Goal: Information Seeking & Learning: Learn about a topic

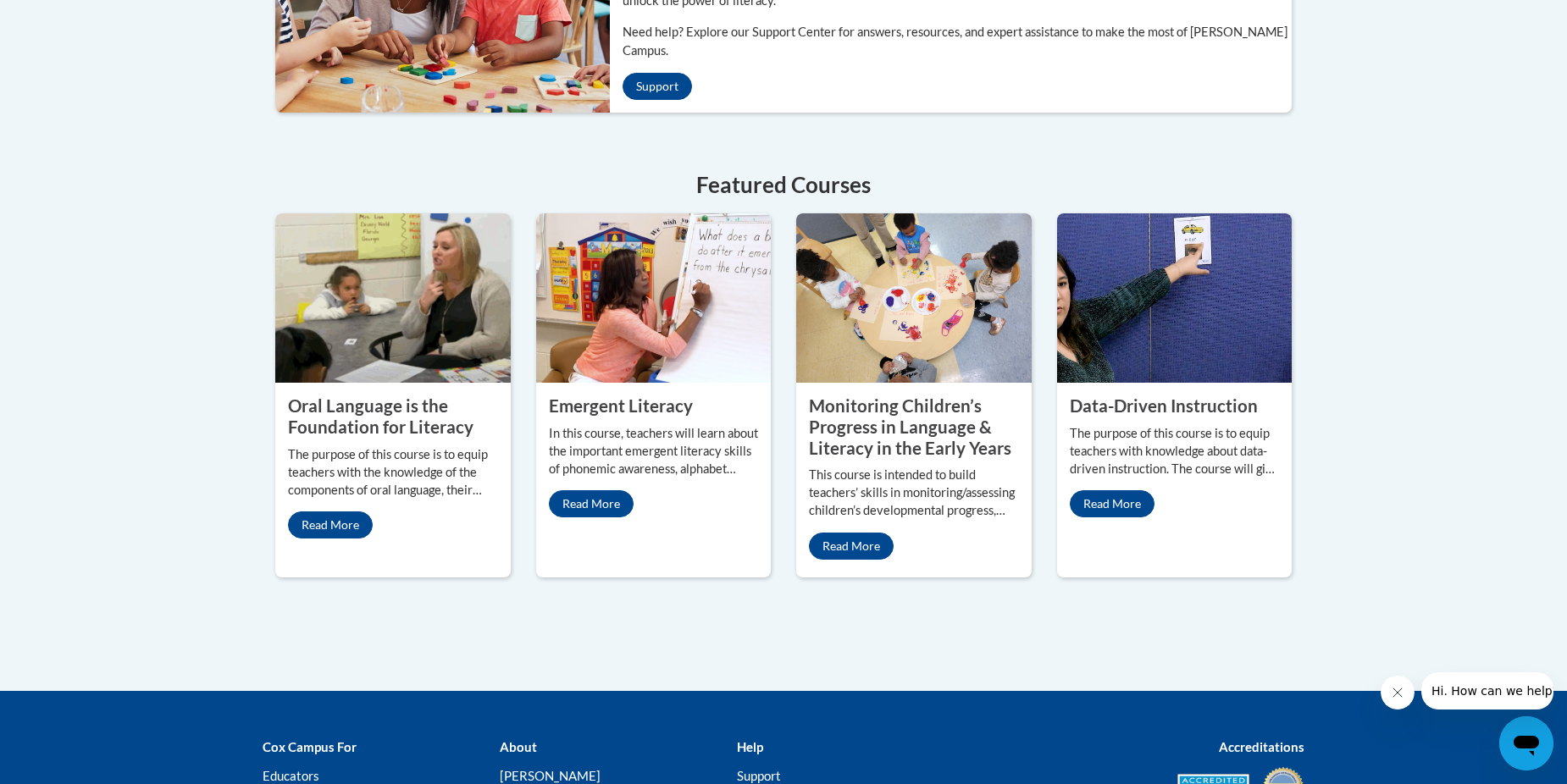
scroll to position [683, 0]
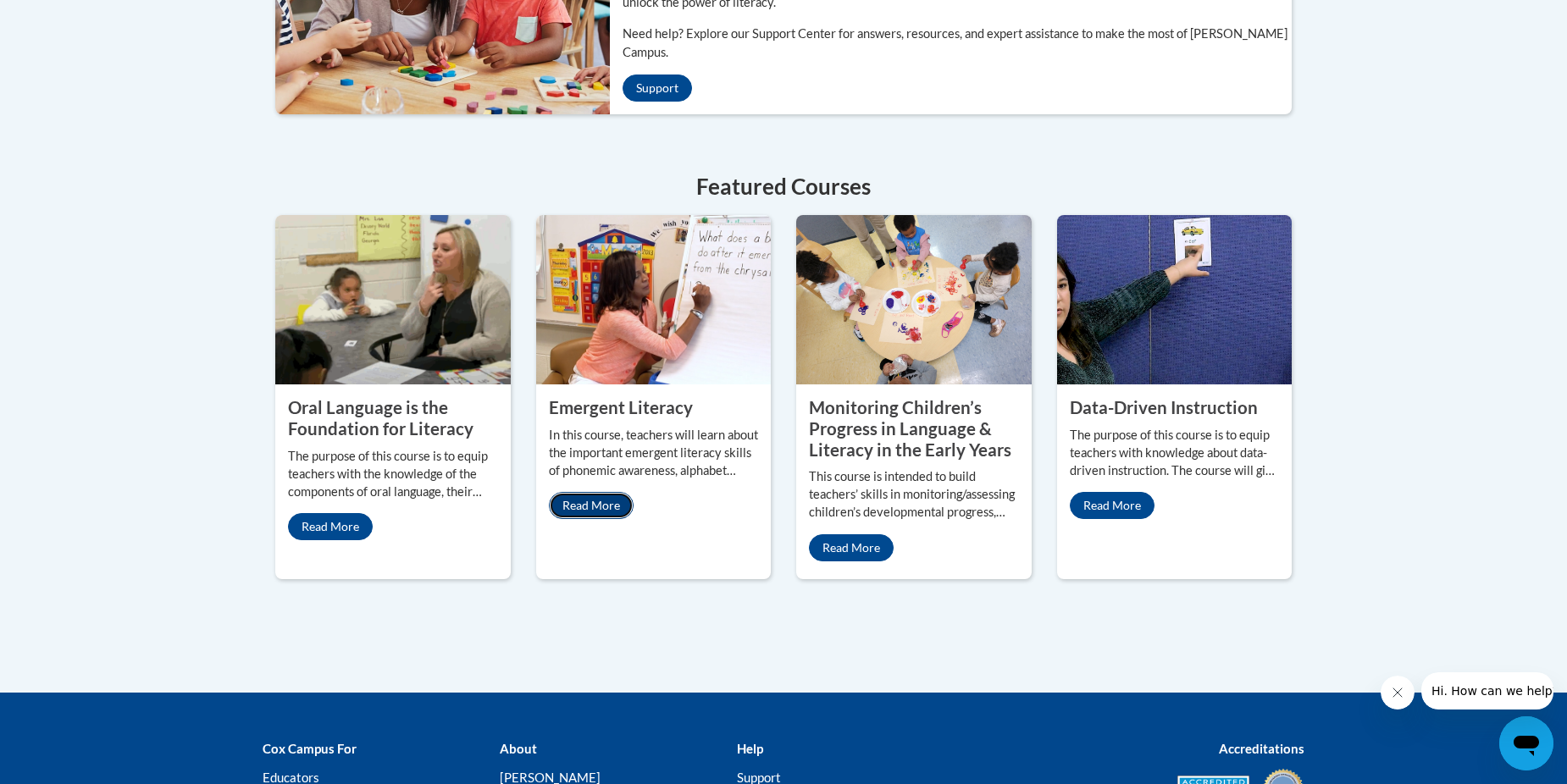
click at [572, 492] on link "Read More" at bounding box center [591, 505] width 85 height 27
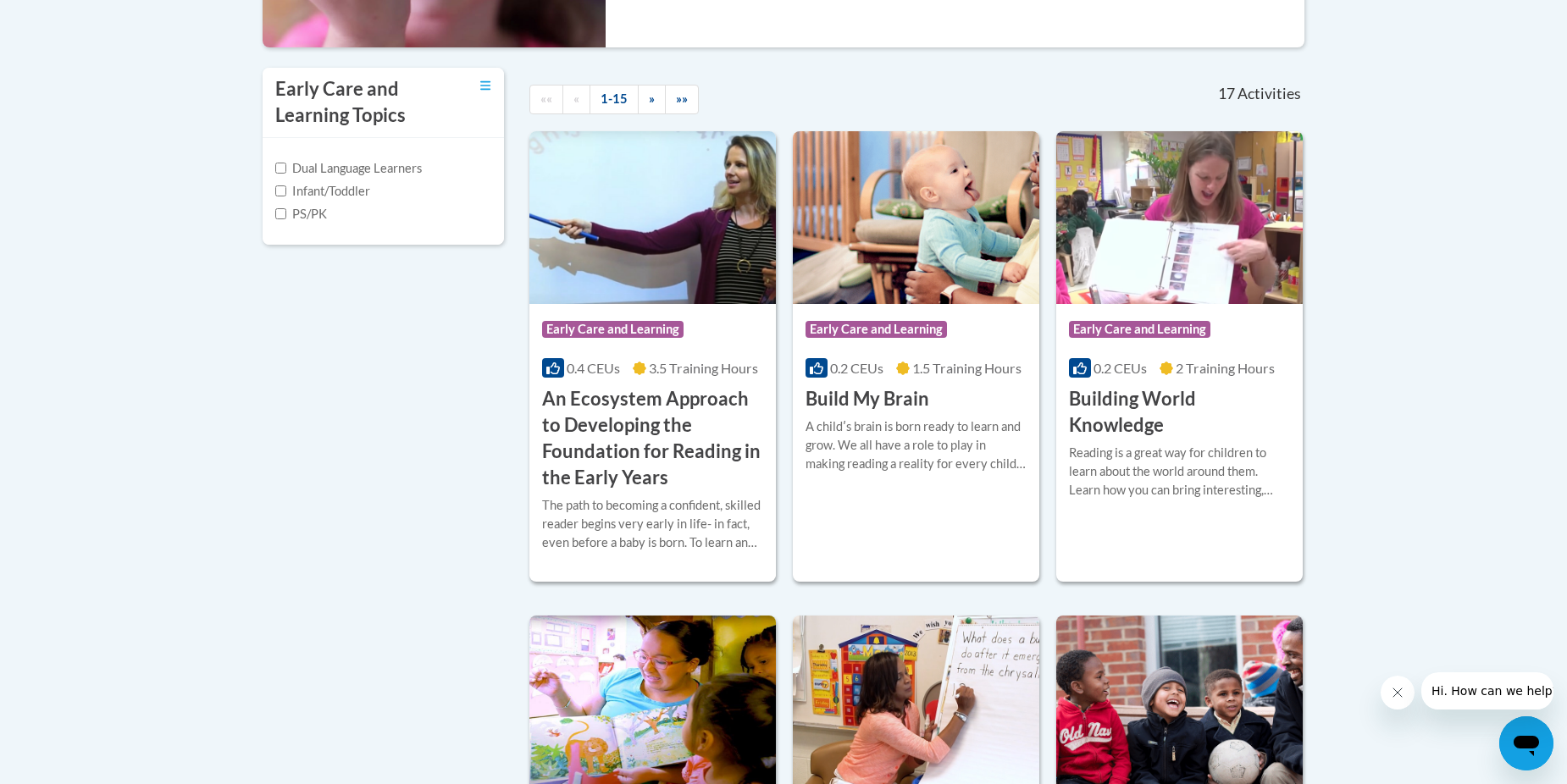
scroll to position [624, 0]
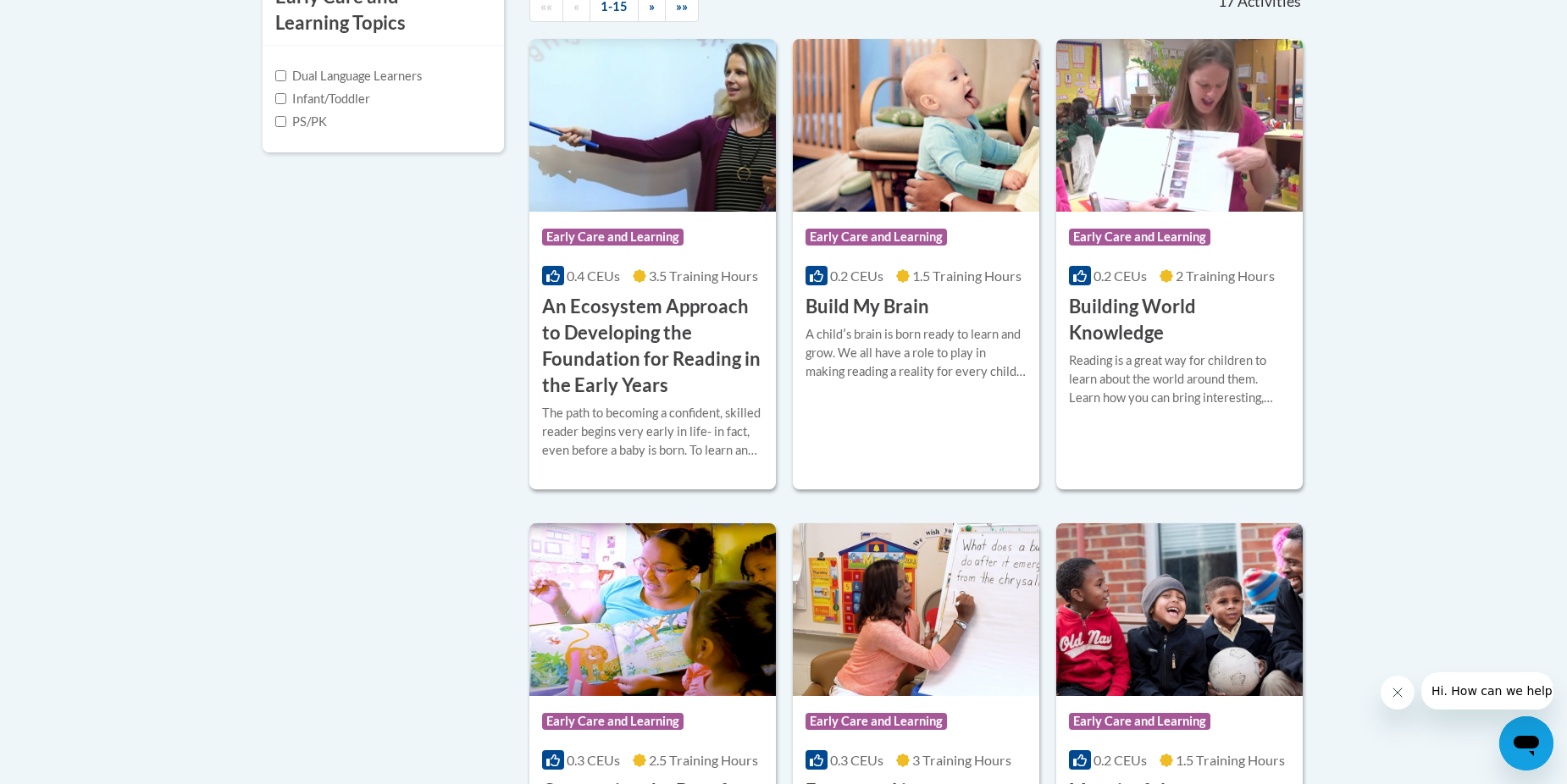
drag, startPoint x: 1562, startPoint y: 296, endPoint x: 1569, endPoint y: 368, distance: 72.3
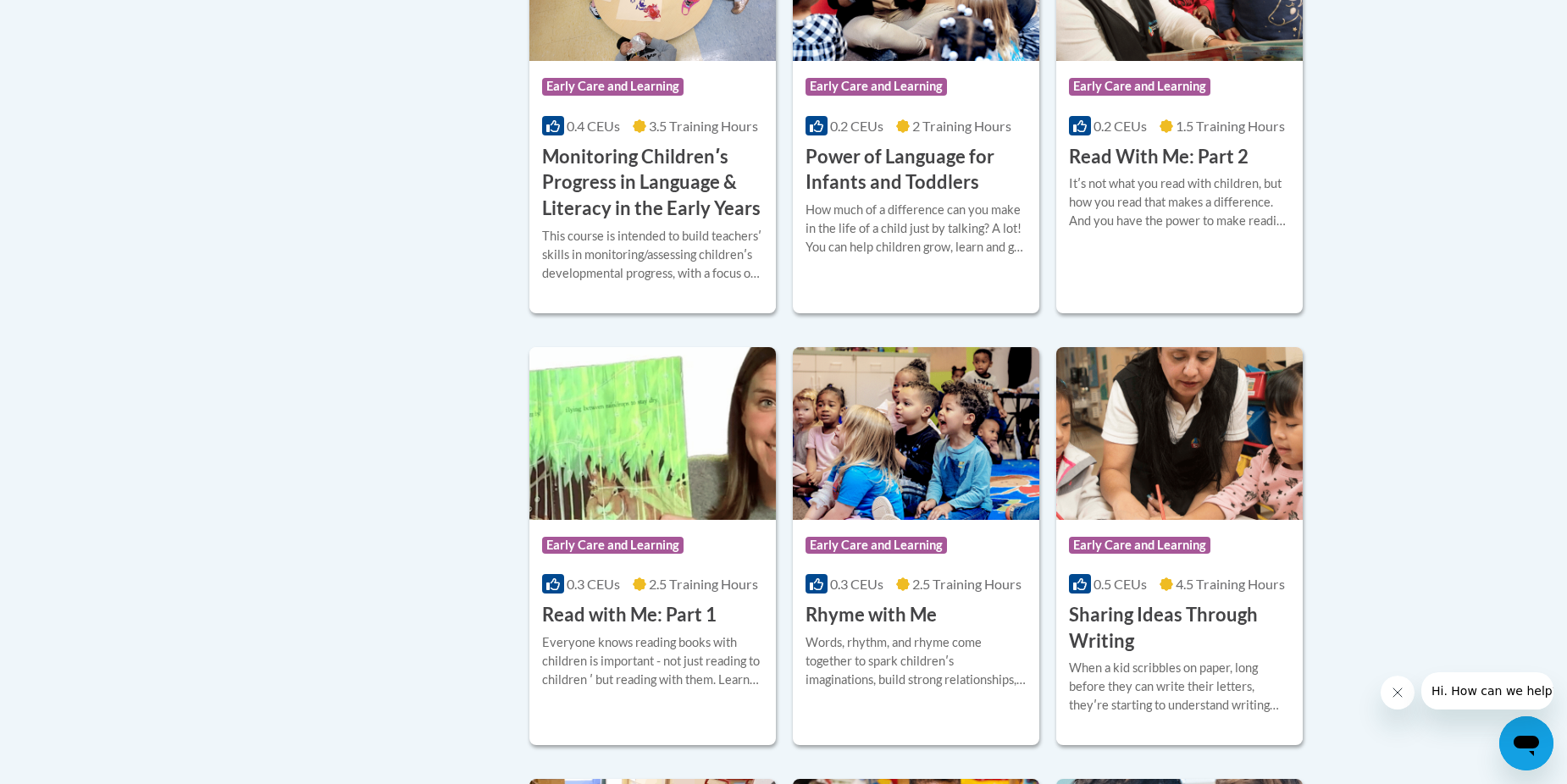
scroll to position [1744, 0]
